Goal: Find specific page/section: Find specific page/section

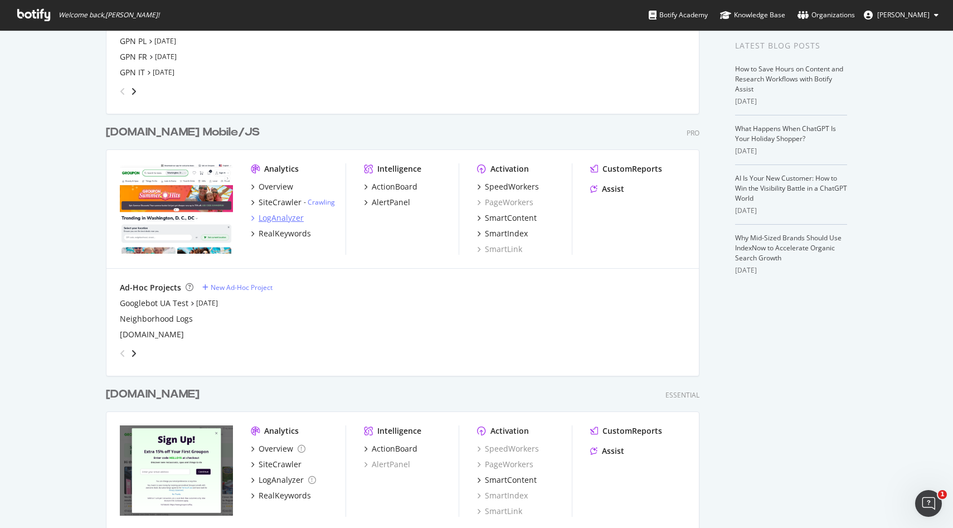
click at [279, 214] on div "LogAnalyzer" at bounding box center [280, 217] width 45 height 11
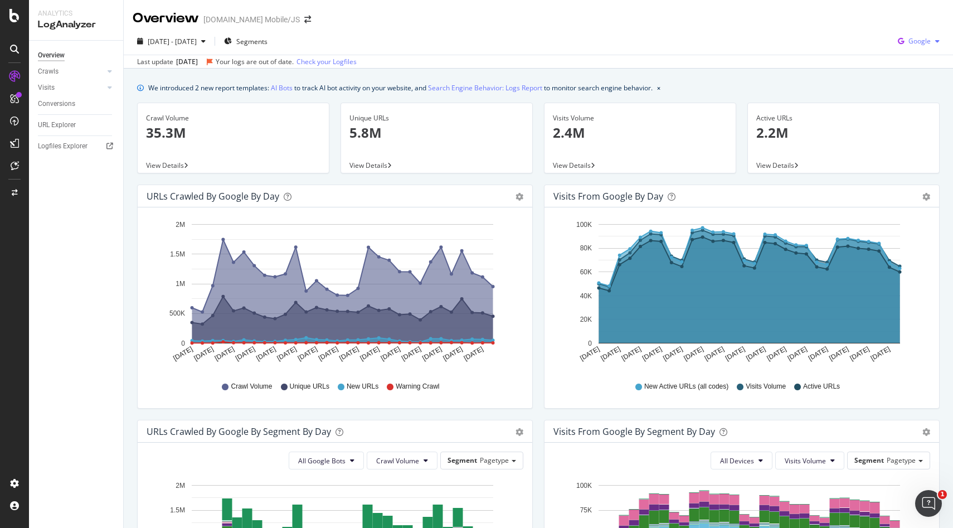
click at [925, 41] on span "Google" at bounding box center [919, 40] width 22 height 9
click at [910, 100] on span "OpenAI" at bounding box center [918, 105] width 41 height 10
